Goal: Check status: Check status

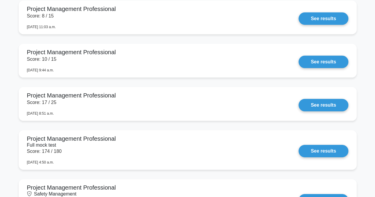
scroll to position [847, 0]
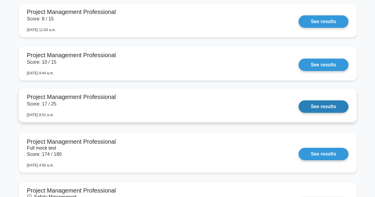
click at [324, 110] on link "See results" at bounding box center [324, 107] width 50 height 12
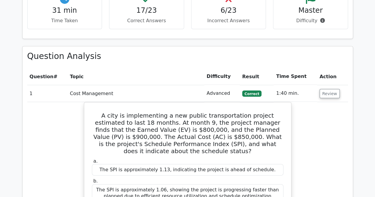
scroll to position [563, 0]
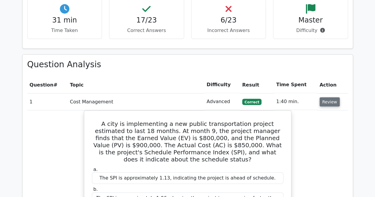
click at [324, 98] on button "Review" at bounding box center [330, 102] width 20 height 9
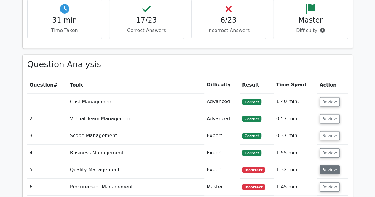
click at [326, 165] on button "Review" at bounding box center [330, 169] width 20 height 9
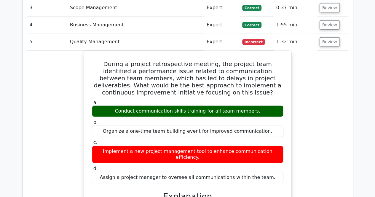
scroll to position [666, 0]
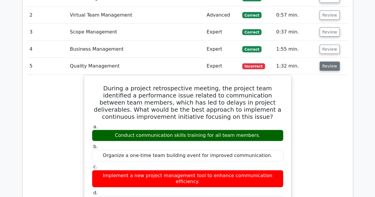
click at [330, 62] on button "Review" at bounding box center [330, 66] width 20 height 9
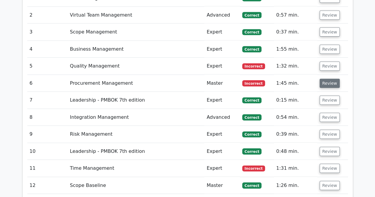
click at [330, 79] on button "Review" at bounding box center [330, 83] width 20 height 9
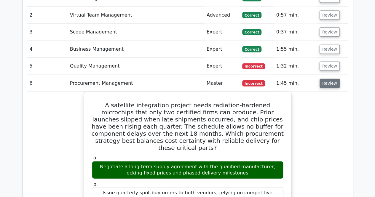
click at [330, 79] on button "Review" at bounding box center [330, 83] width 20 height 9
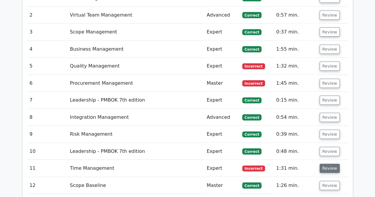
click at [335, 164] on button "Review" at bounding box center [330, 168] width 20 height 9
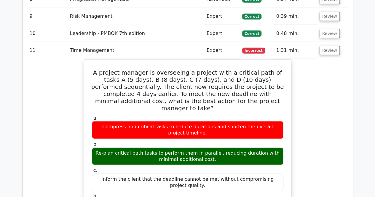
scroll to position [711, 0]
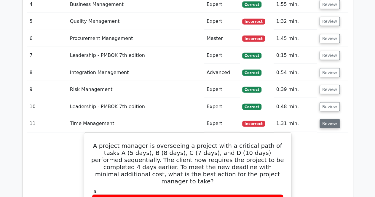
click at [332, 119] on button "Review" at bounding box center [330, 123] width 20 height 9
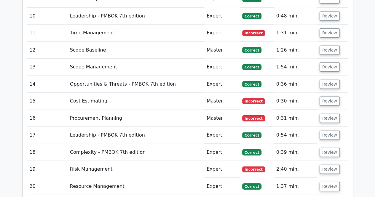
scroll to position [806, 0]
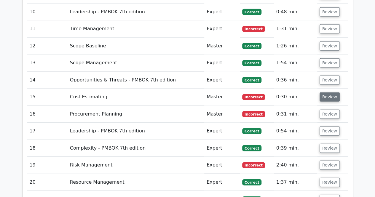
click at [324, 93] on button "Review" at bounding box center [330, 97] width 20 height 9
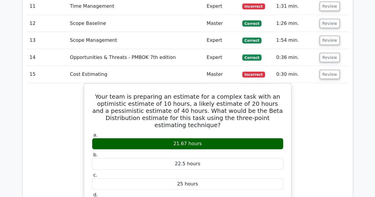
scroll to position [829, 0]
click at [327, 66] on td "Review" at bounding box center [332, 74] width 31 height 17
click at [329, 70] on button "Review" at bounding box center [330, 74] width 20 height 9
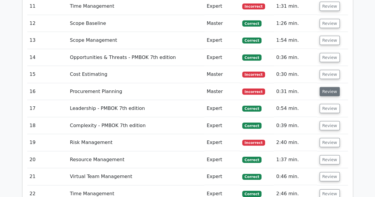
click at [330, 87] on button "Review" at bounding box center [330, 91] width 20 height 9
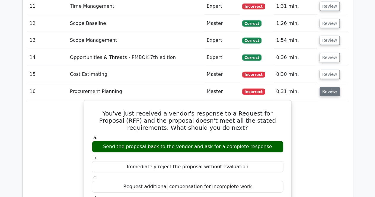
click at [336, 87] on button "Review" at bounding box center [330, 91] width 20 height 9
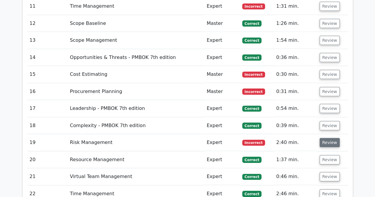
click at [325, 138] on button "Review" at bounding box center [330, 142] width 20 height 9
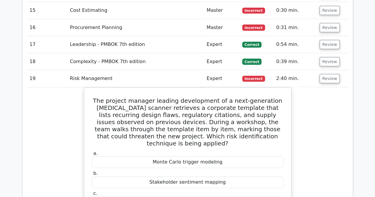
scroll to position [874, 0]
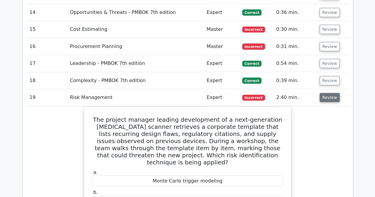
click at [331, 93] on button "Review" at bounding box center [330, 97] width 20 height 9
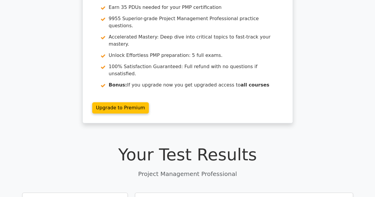
scroll to position [0, 0]
